Goal: Information Seeking & Learning: Learn about a topic

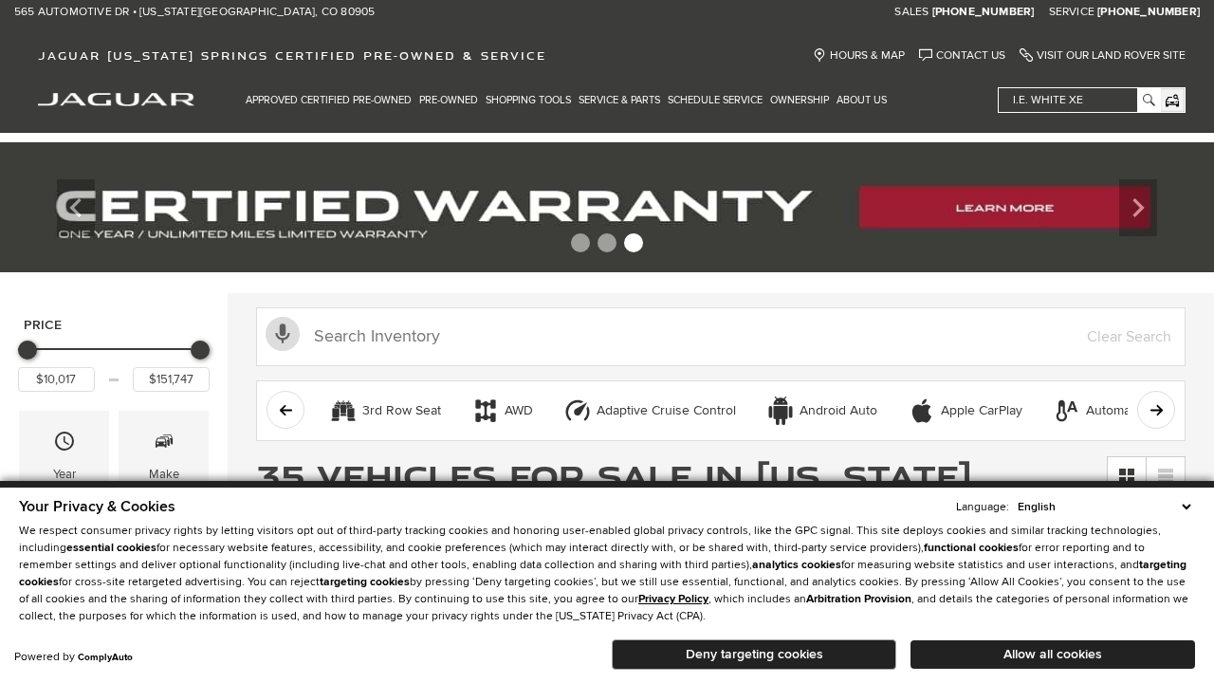
scroll to position [920, 0]
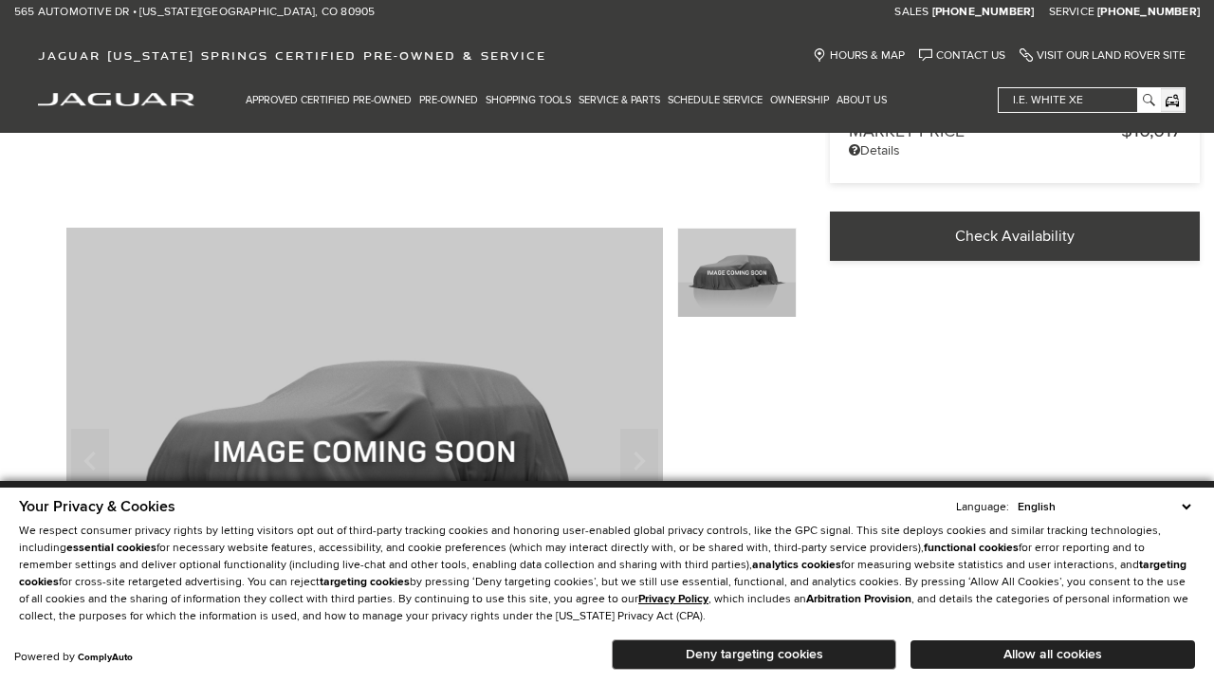
scroll to position [615, 0]
